Goal: Information Seeking & Learning: Learn about a topic

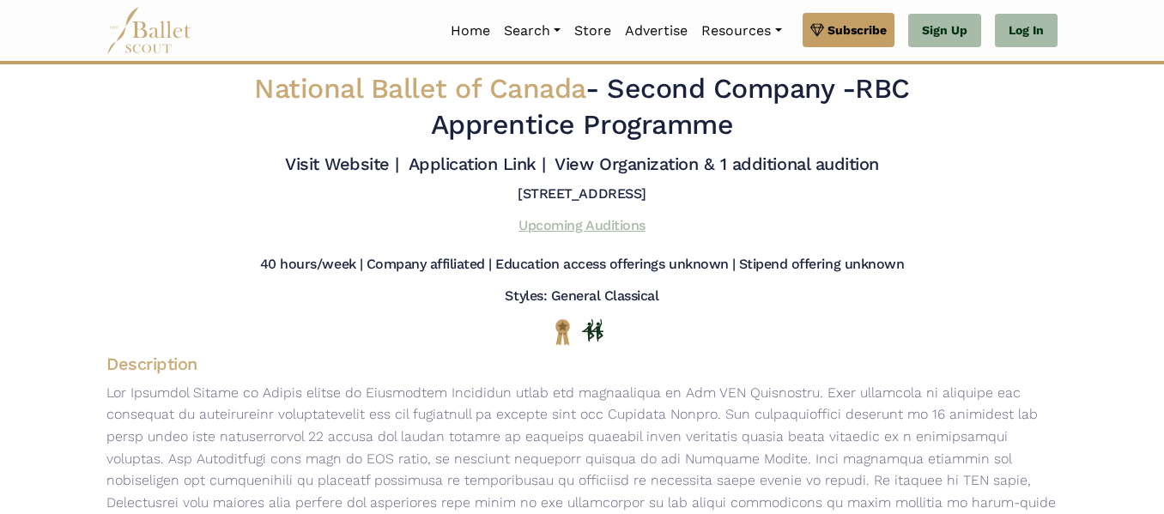
click at [578, 223] on link "Upcoming Auditions" at bounding box center [581, 225] width 126 height 16
click at [464, 24] on link "Home" at bounding box center [470, 31] width 53 height 36
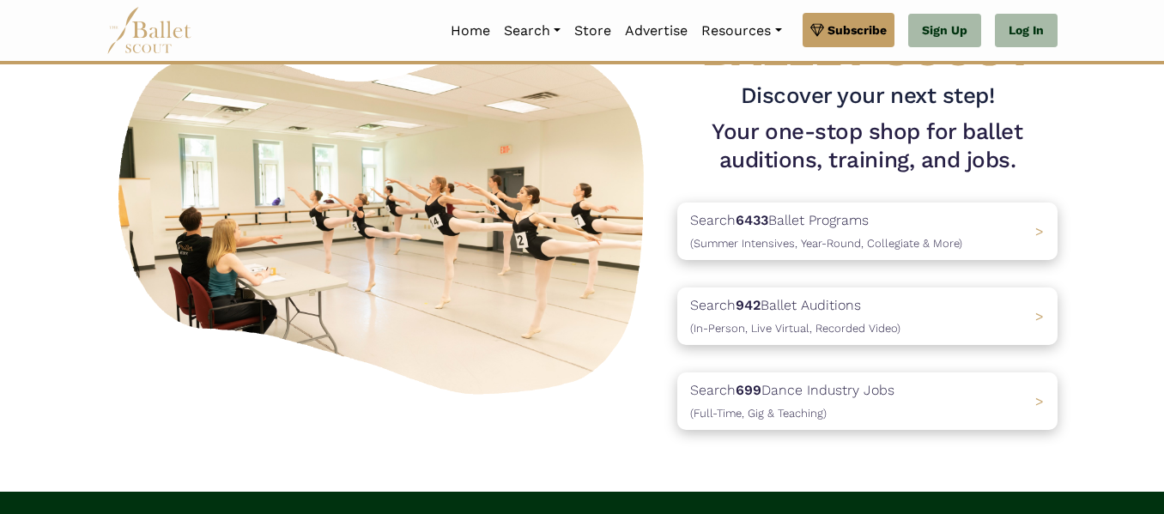
scroll to position [124, 0]
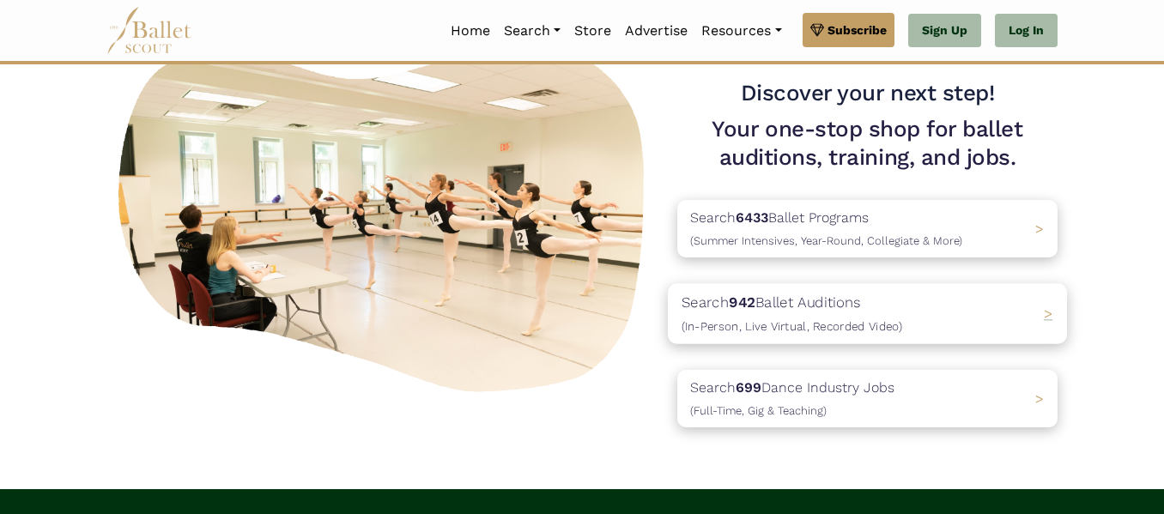
click at [858, 318] on p "Search 942 Ballet Auditions (In-Person, Live Virtual, Recorded Video)" at bounding box center [791, 314] width 221 height 46
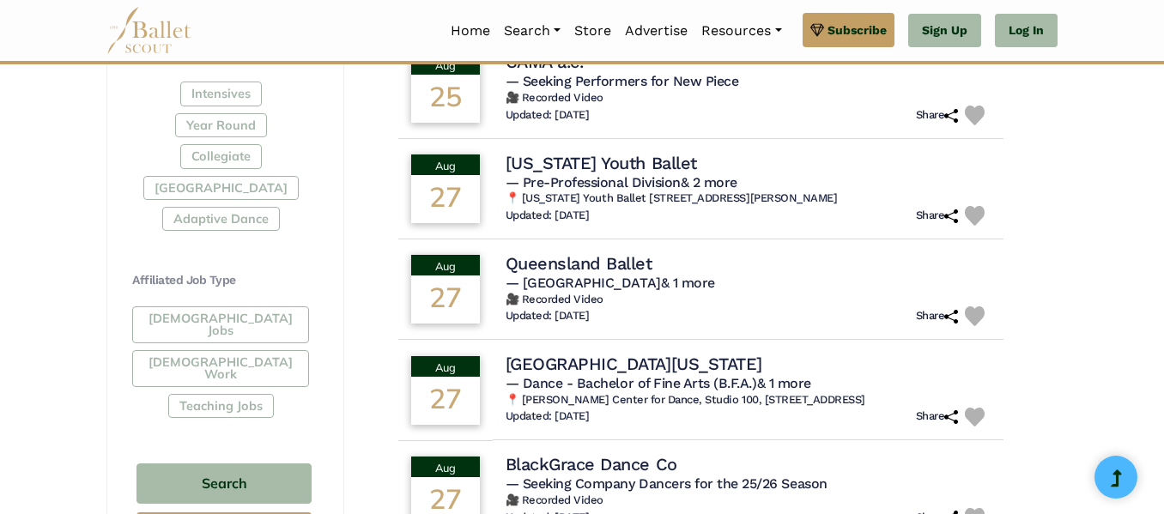
scroll to position [845, 0]
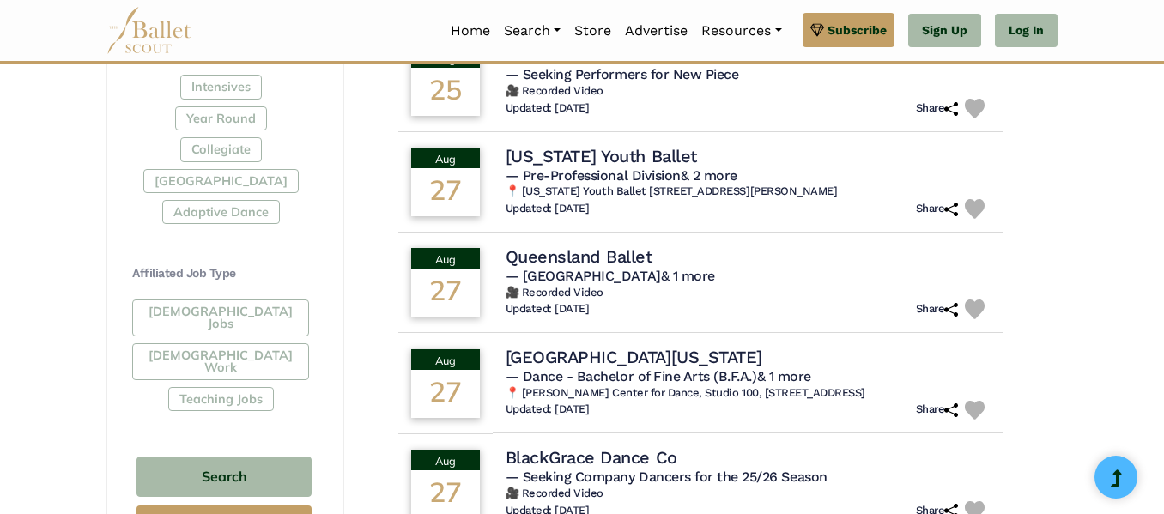
click at [209, 180] on div "Intensives Year Round Collegiate [GEOGRAPHIC_DATA] Adaptive Dance" at bounding box center [224, 153] width 184 height 156
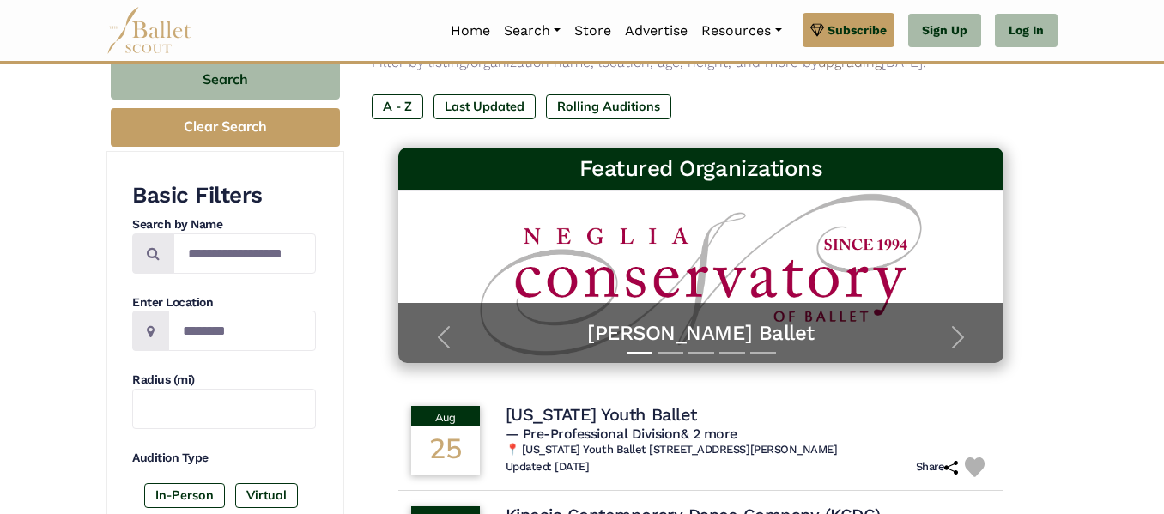
scroll to position [132, 0]
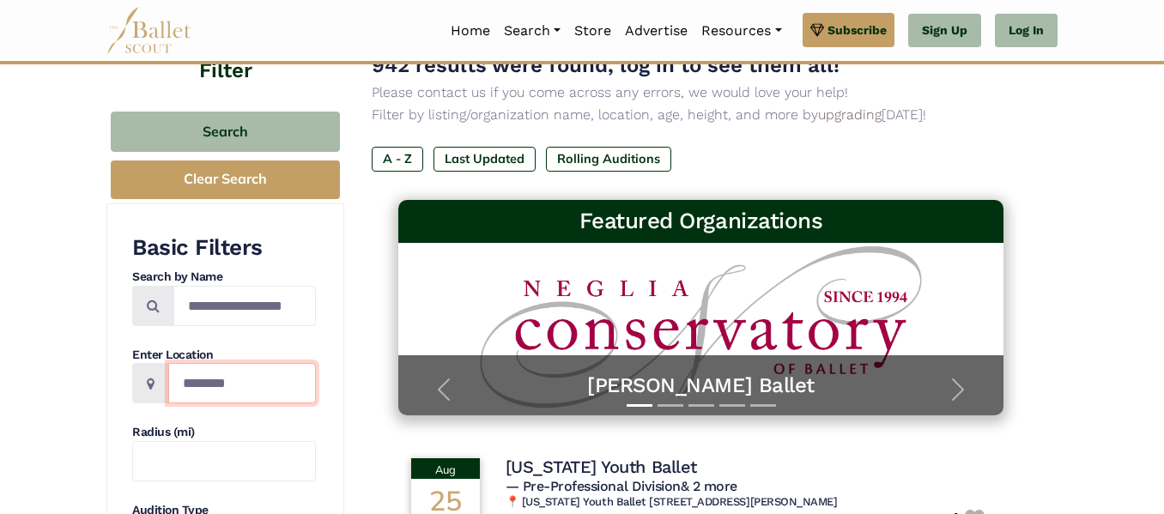
click at [213, 378] on input "Location" at bounding box center [242, 383] width 148 height 40
click at [452, 104] on p "Filter by listing/organization name, location, age, height, and more by upgradi…" at bounding box center [701, 115] width 658 height 22
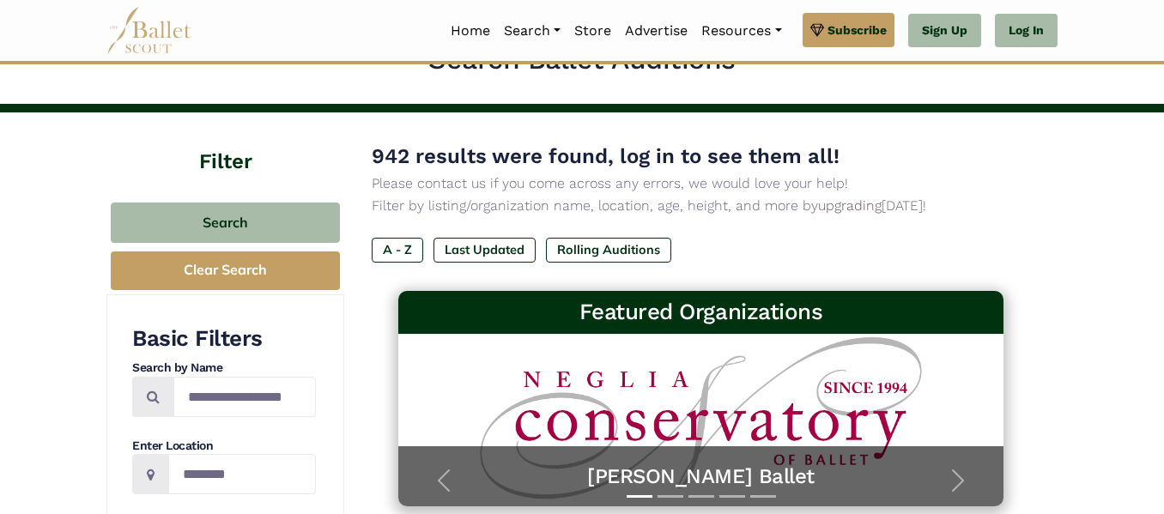
scroll to position [0, 0]
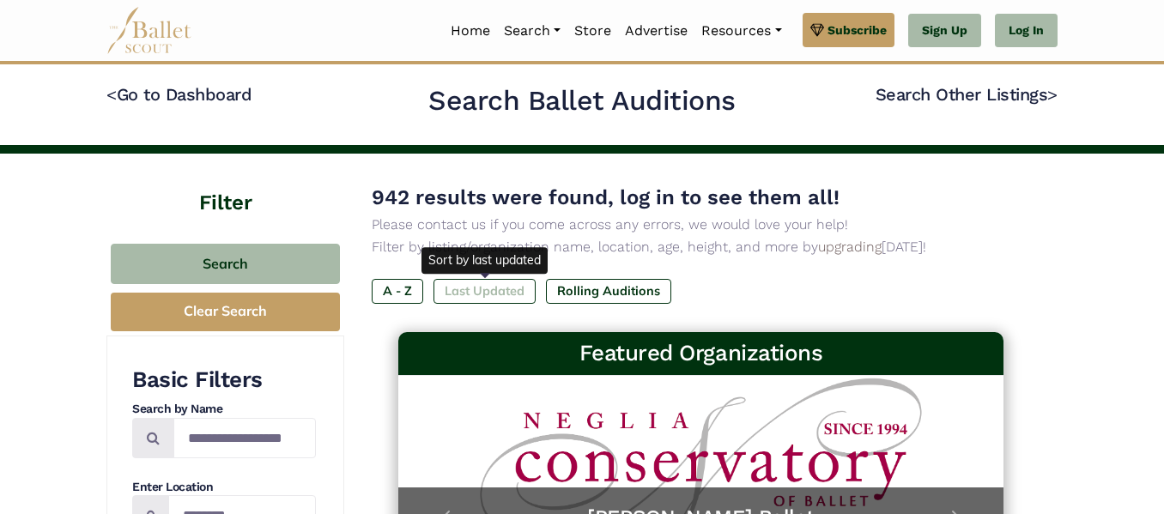
click at [519, 283] on label "Last Updated" at bounding box center [484, 291] width 102 height 24
click at [475, 293] on label "Last Updated" at bounding box center [484, 291] width 102 height 24
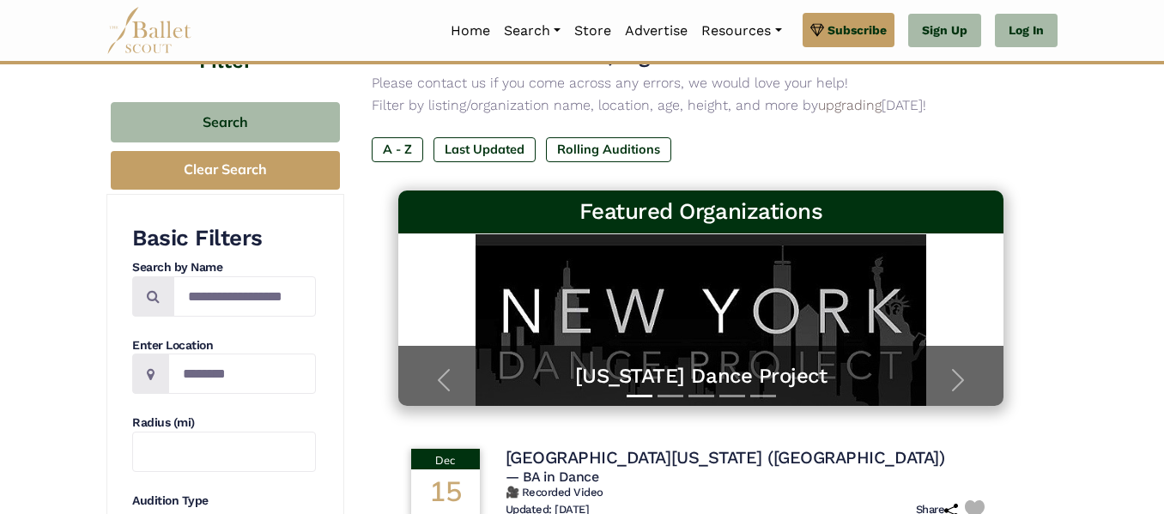
scroll to position [142, 0]
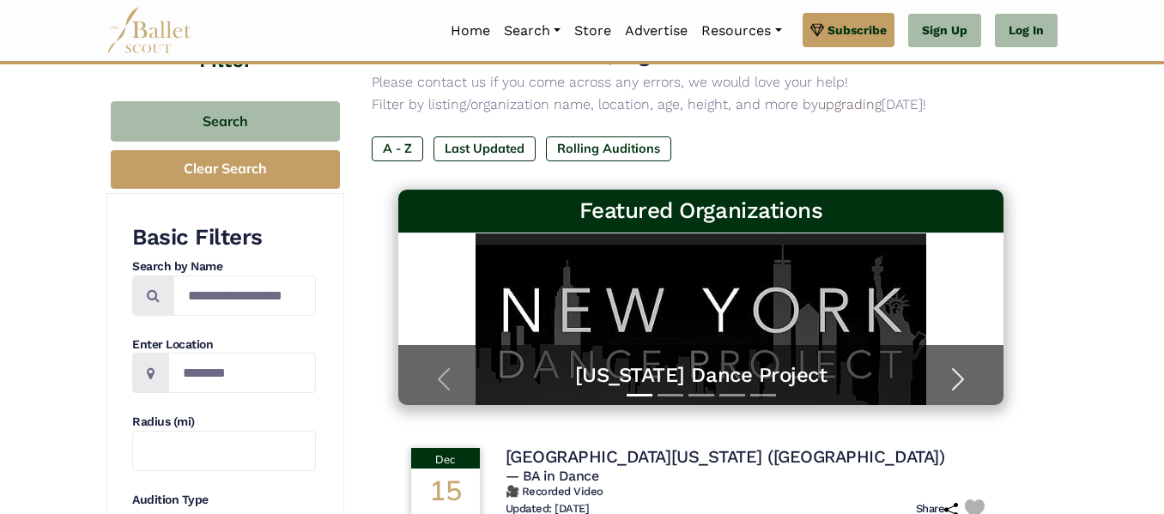
click at [963, 379] on span "button" at bounding box center [957, 379] width 27 height 27
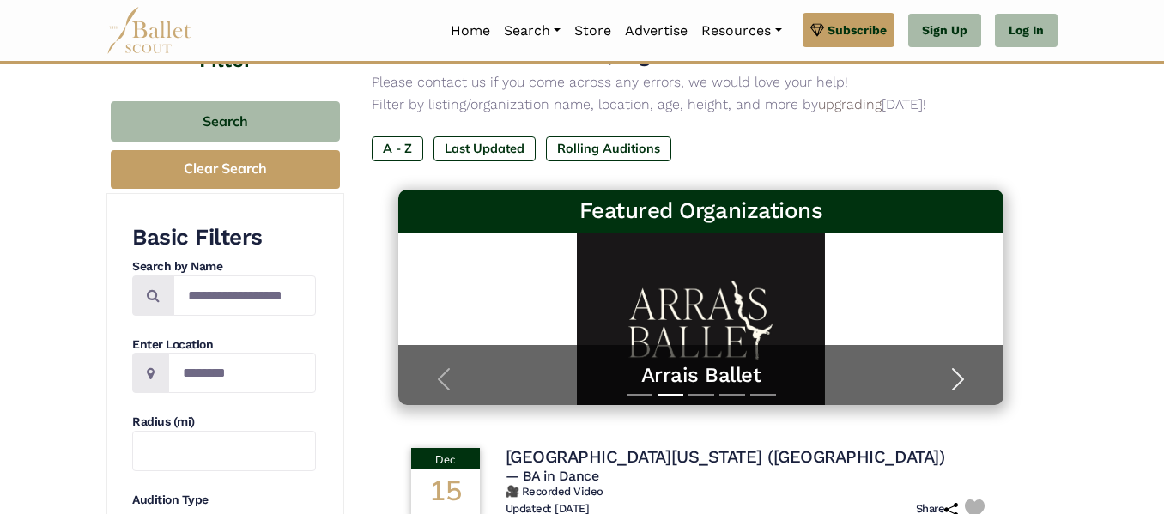
click at [963, 379] on span "button" at bounding box center [957, 379] width 27 height 27
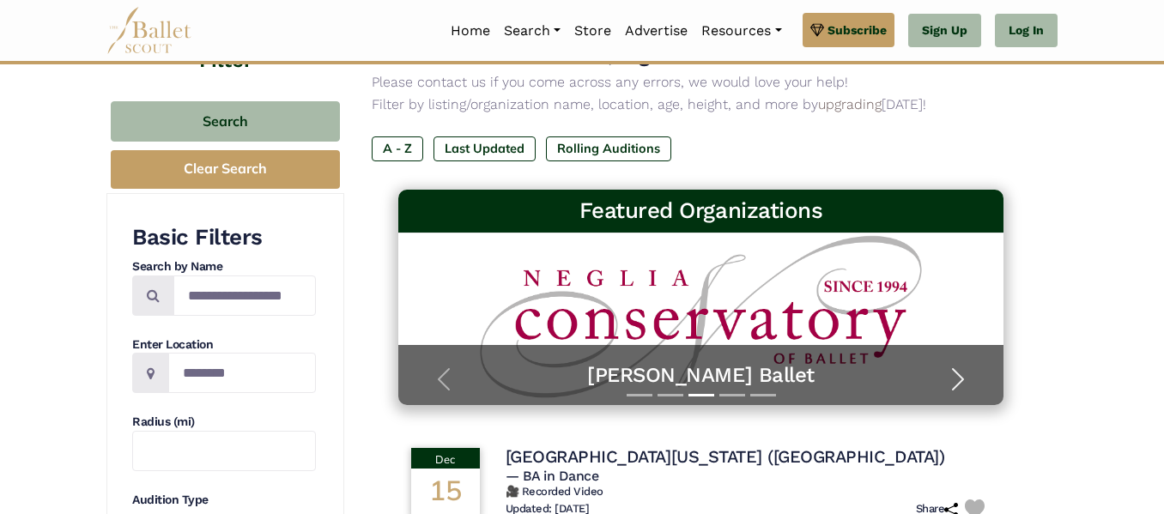
click at [962, 379] on span "button" at bounding box center [957, 379] width 27 height 27
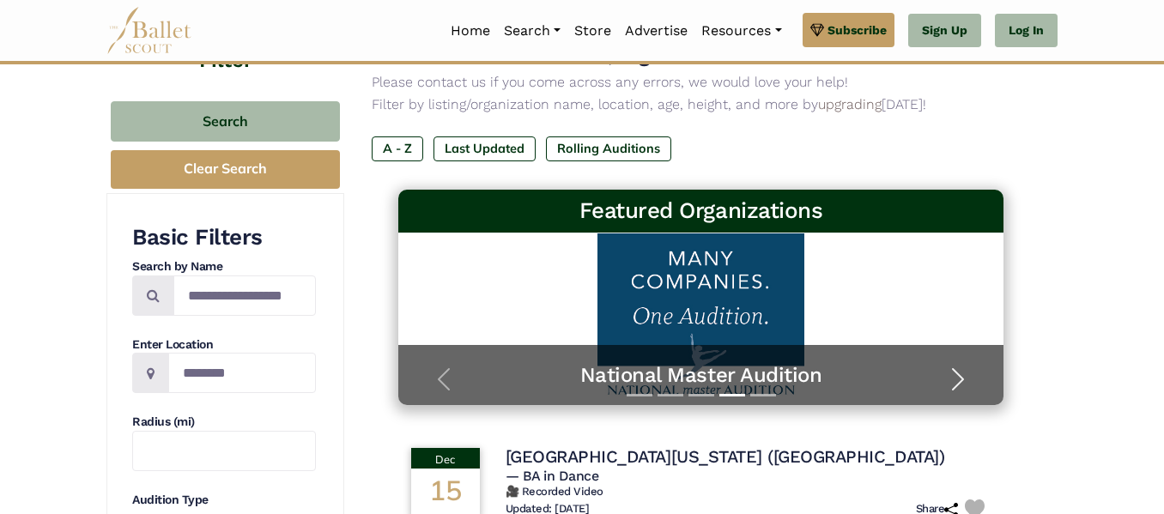
click at [964, 379] on span "button" at bounding box center [957, 379] width 27 height 27
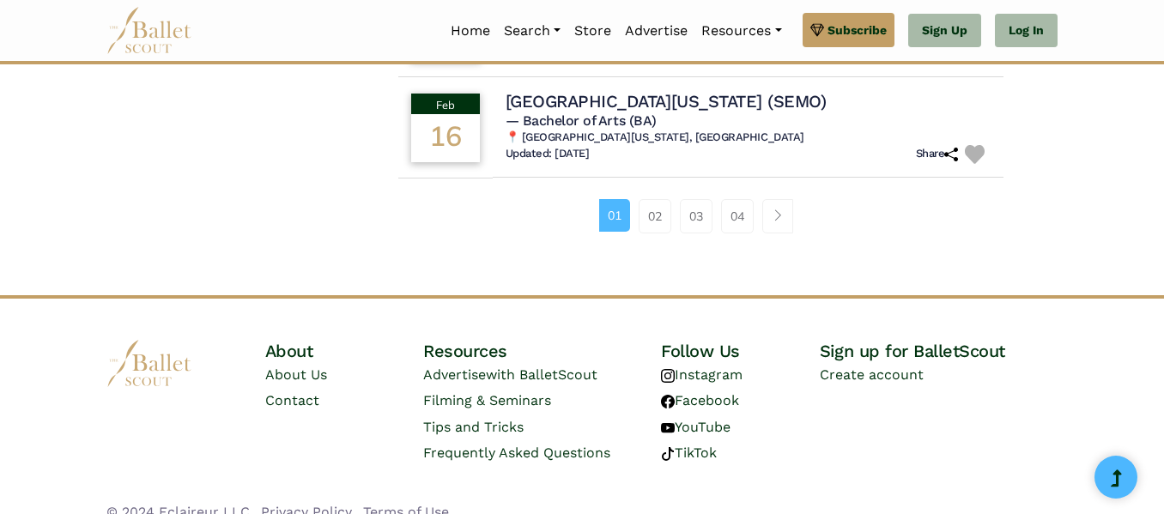
scroll to position [1364, 0]
